Goal: Transaction & Acquisition: Purchase product/service

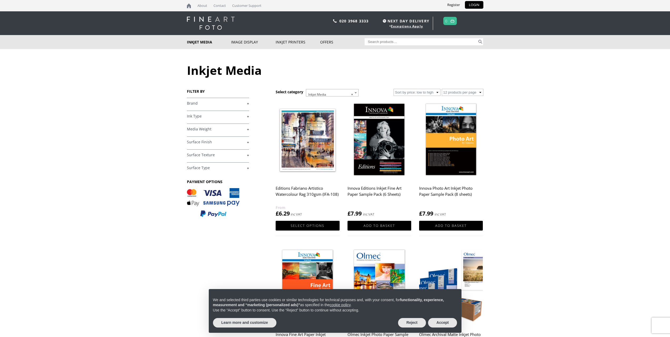
click at [397, 43] on input "Search for:" at bounding box center [421, 41] width 113 height 7
type input "056"
click at [477, 38] on button "Search" at bounding box center [480, 41] width 6 height 7
click at [433, 323] on button "Accept" at bounding box center [442, 322] width 29 height 9
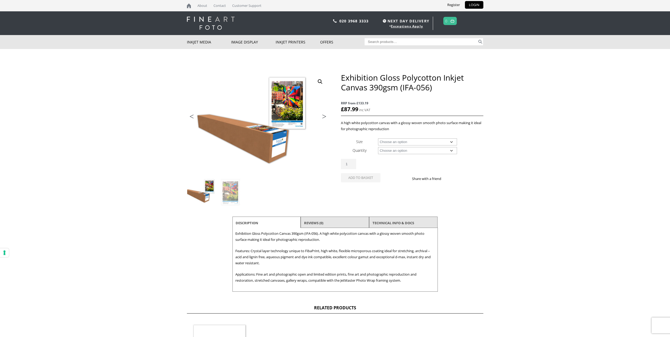
click at [453, 143] on select "Choose an option 17" Wide Roll 24" Wide Roll 36" Wide Roll 44" Wide Roll 60" Wi…" at bounding box center [417, 141] width 79 height 7
click at [378, 138] on select "Choose an option 17" Wide Roll 24" Wide Roll 36" Wide Roll 44" Wide Roll 60" Wi…" at bounding box center [417, 141] width 79 height 7
select select "17-wide-roll"
click at [443, 151] on select "Choose an option 15m" at bounding box center [417, 150] width 79 height 7
select select "15m"
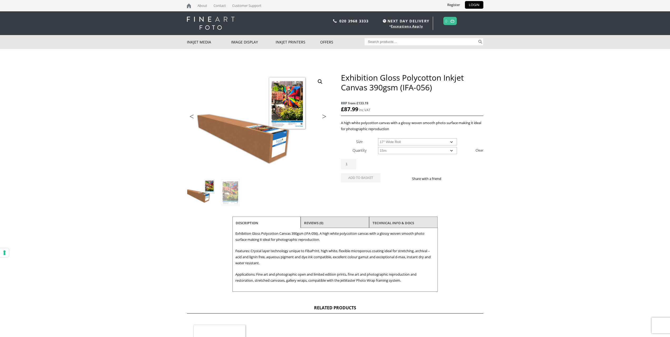
click at [378, 147] on select "Choose an option 15m" at bounding box center [417, 150] width 79 height 7
select select "17-wide-roll"
click at [365, 186] on button "Add to basket" at bounding box center [360, 186] width 39 height 9
